Goal: Information Seeking & Learning: Learn about a topic

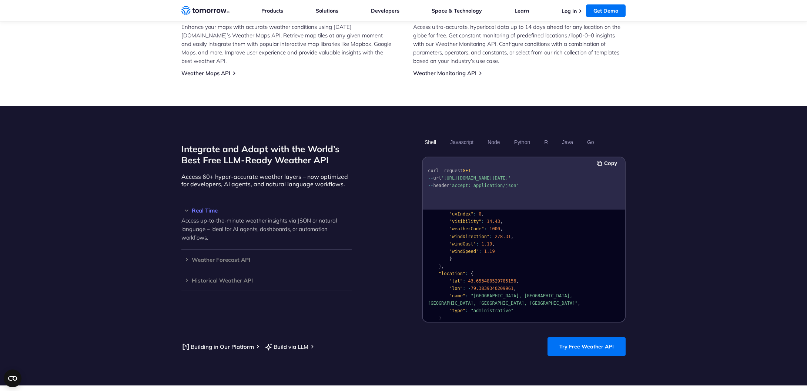
scroll to position [532, 0]
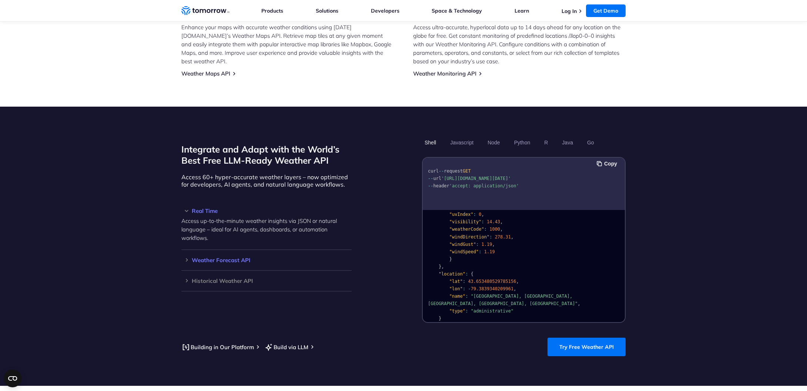
click at [227, 257] on h3 "Weather Forecast API" at bounding box center [266, 260] width 170 height 6
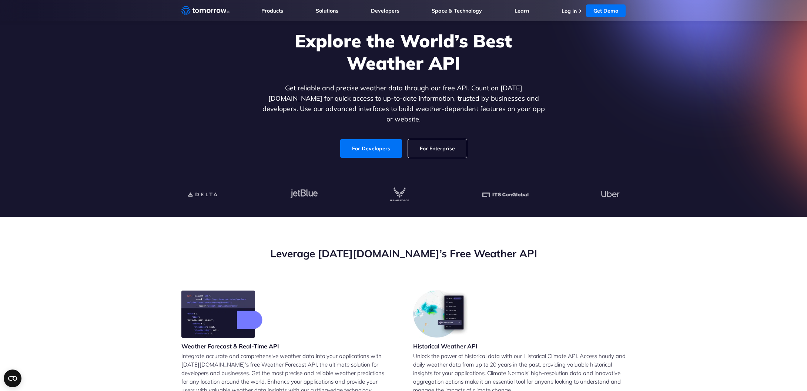
scroll to position [46, 0]
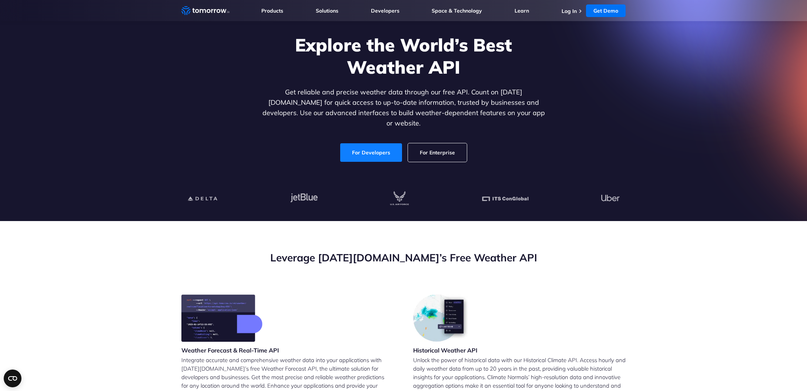
click at [388, 146] on link "For Developers" at bounding box center [371, 152] width 62 height 19
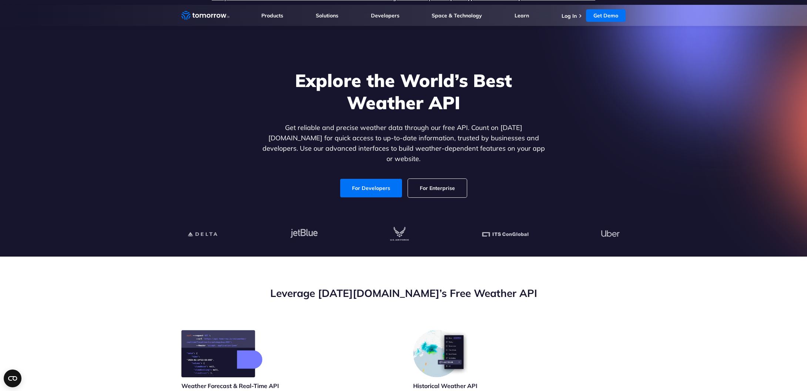
scroll to position [6, 0]
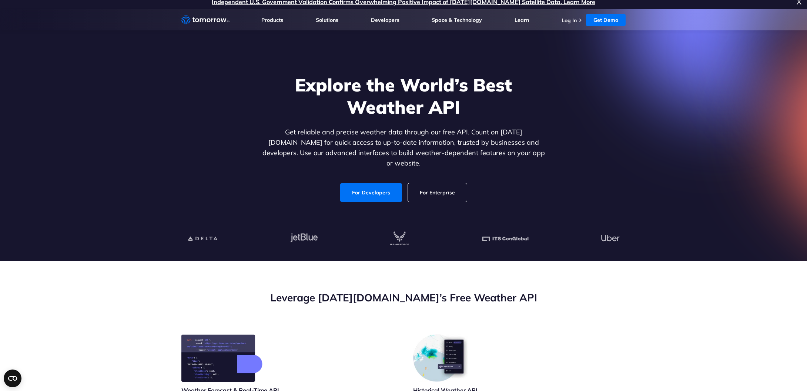
click at [611, 84] on div "Explore the World’s Best Weather API Get reliable and precise weather data thro…" at bounding box center [404, 137] width 456 height 157
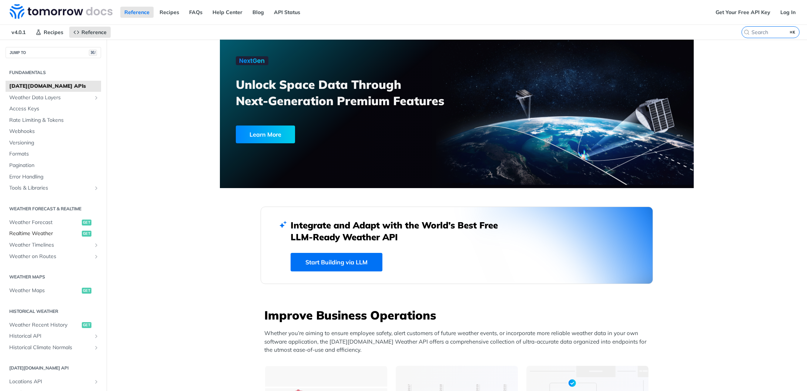
scroll to position [0, 0]
click at [70, 245] on span "Weather Timelines" at bounding box center [50, 244] width 82 height 7
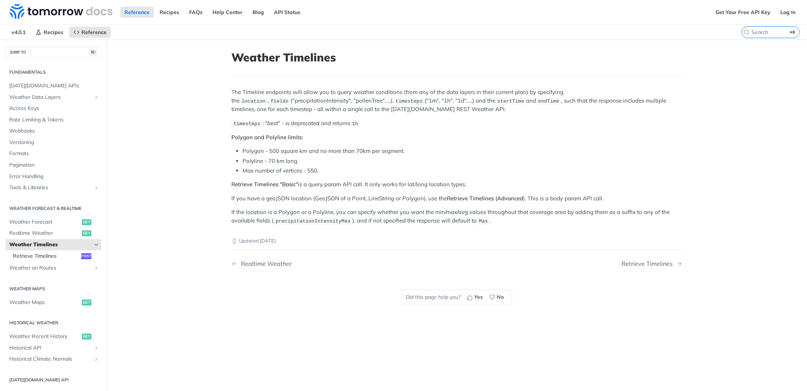
click at [65, 255] on span "Retrieve Timelines" at bounding box center [46, 256] width 66 height 7
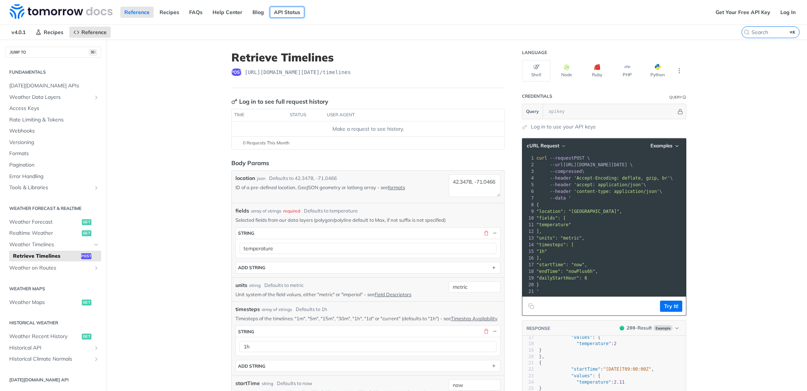
click at [273, 13] on link "API Status" at bounding box center [287, 12] width 34 height 11
click at [734, 13] on link "Get Your Free API Key" at bounding box center [743, 12] width 63 height 11
